Goal: Task Accomplishment & Management: Use online tool/utility

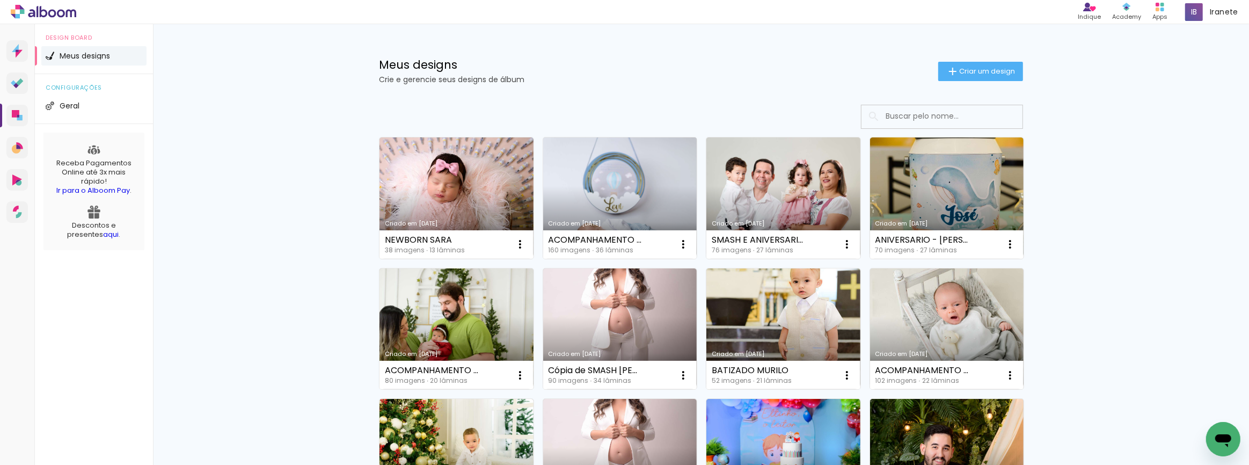
click at [626, 192] on link "Criado em [DATE]" at bounding box center [620, 197] width 154 height 121
